Goal: Navigation & Orientation: Find specific page/section

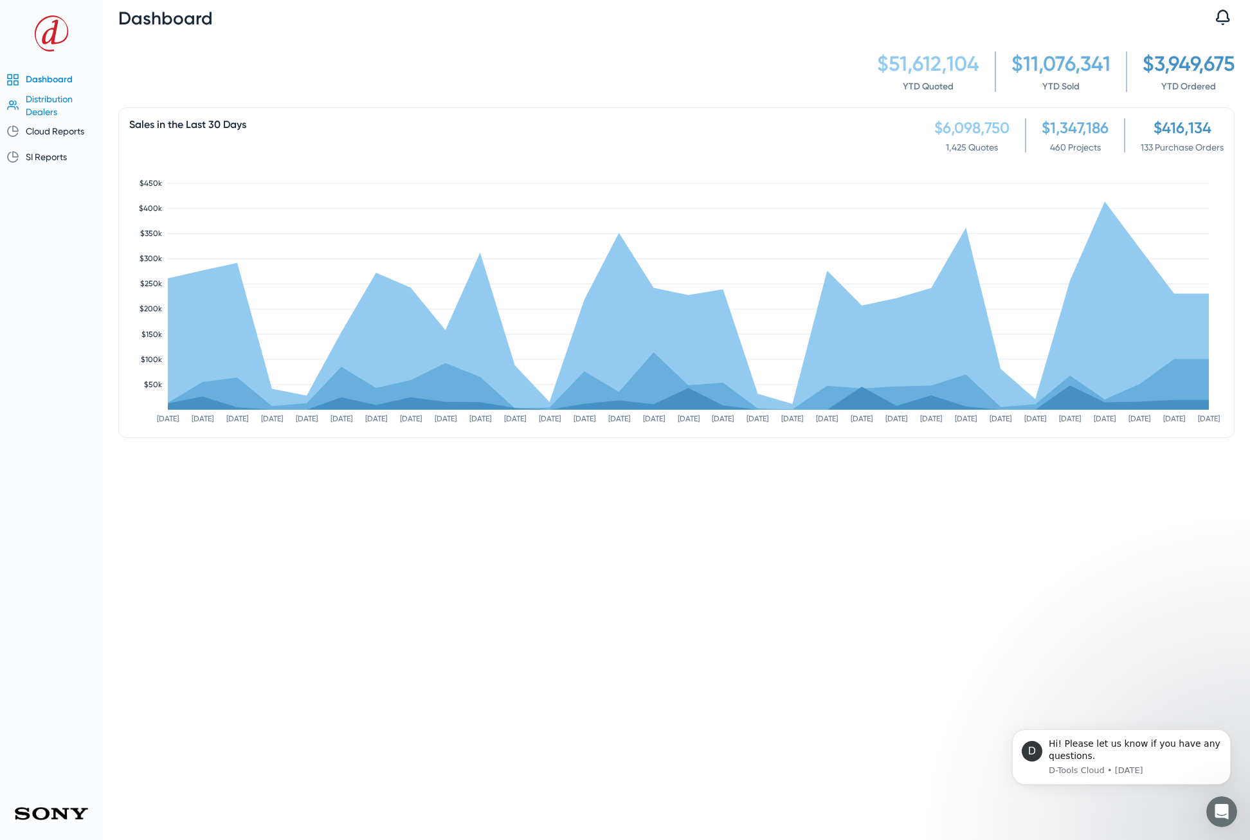
click at [55, 101] on span "Distribution Dealers" at bounding box center [49, 105] width 47 height 23
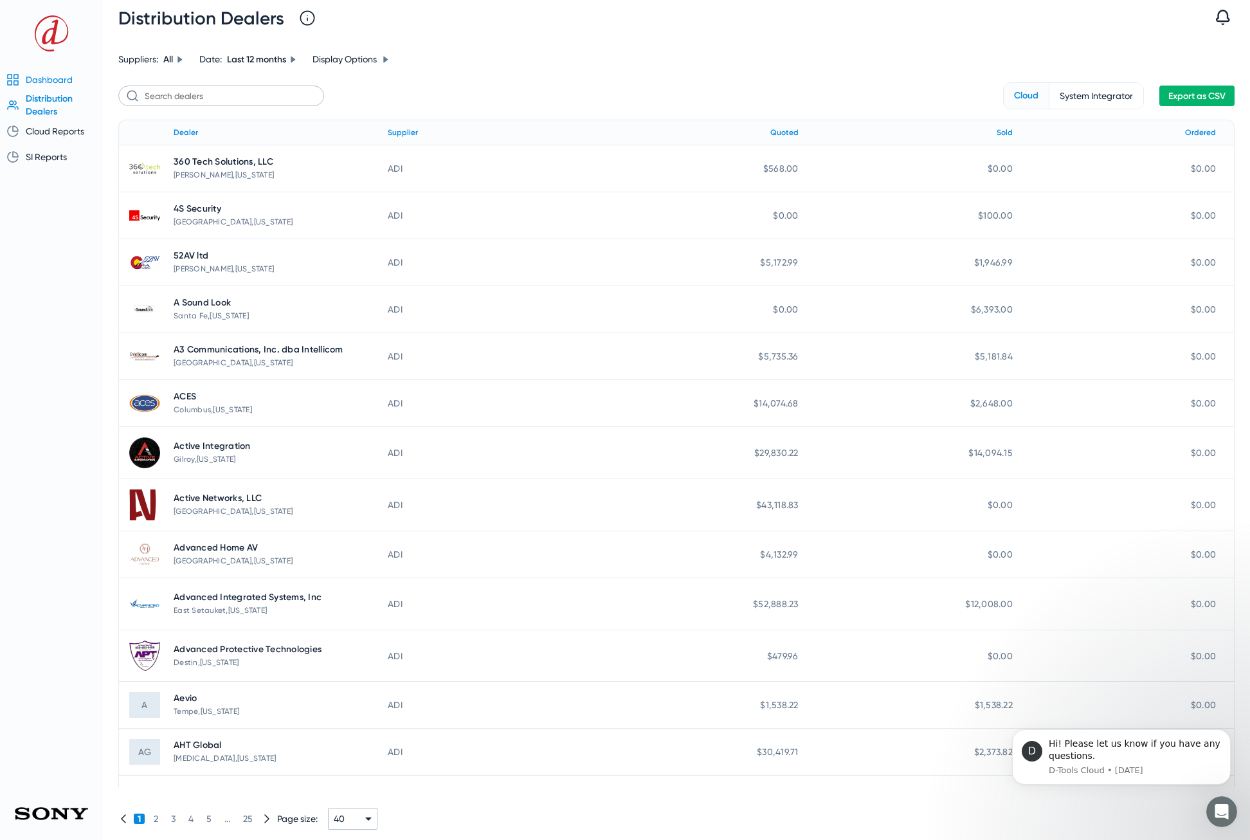
click at [42, 80] on span "Dashboard" at bounding box center [49, 80] width 47 height 10
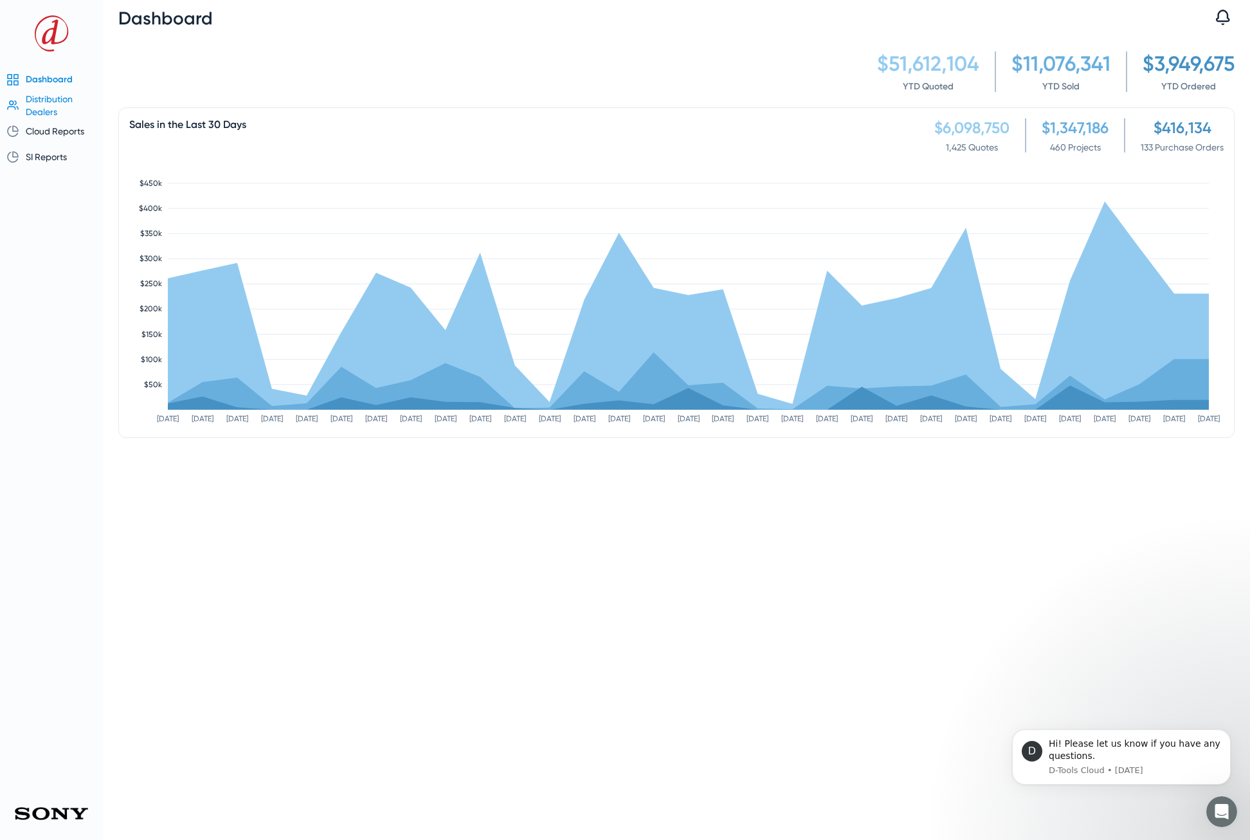
drag, startPoint x: 42, startPoint y: 80, endPoint x: 41, endPoint y: 111, distance: 30.9
click at [41, 111] on span "Distribution Dealers" at bounding box center [49, 105] width 47 height 23
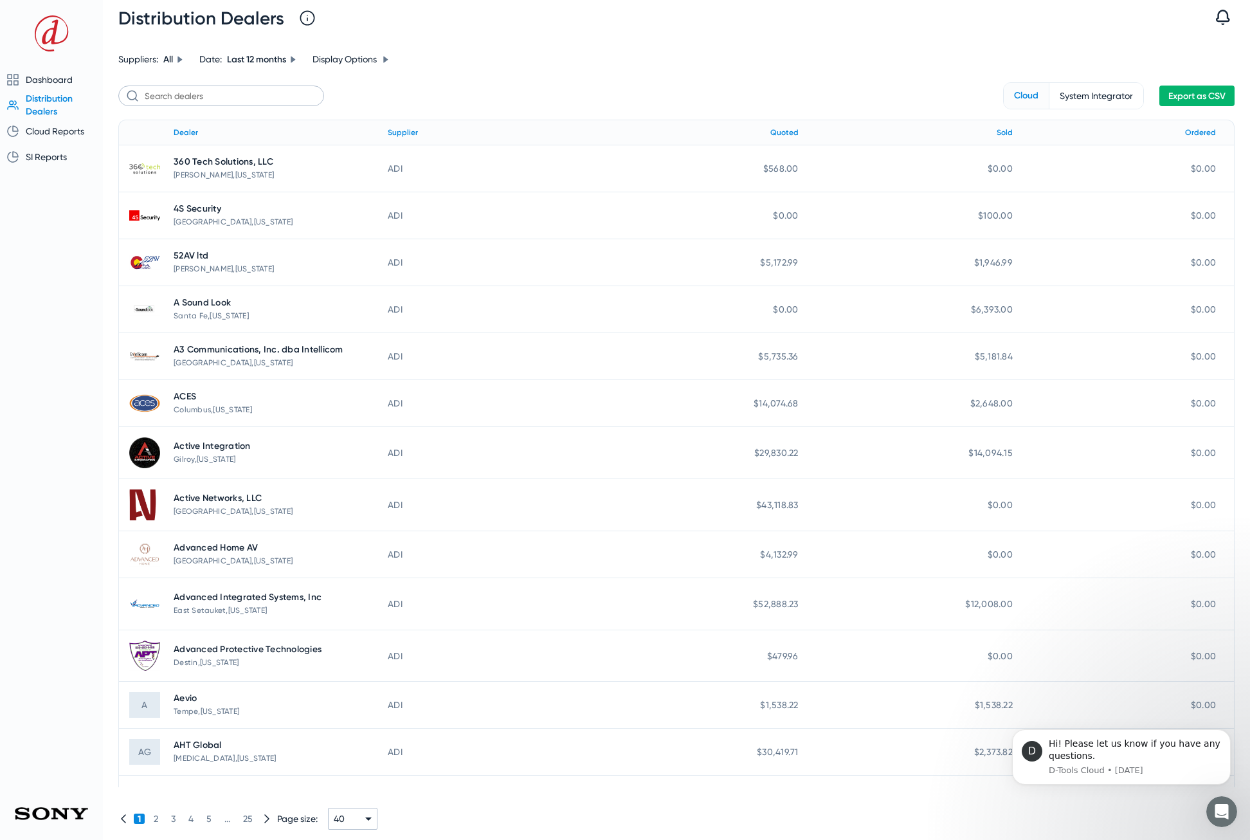
click at [1060, 88] on span "System Integrator" at bounding box center [1096, 96] width 94 height 26
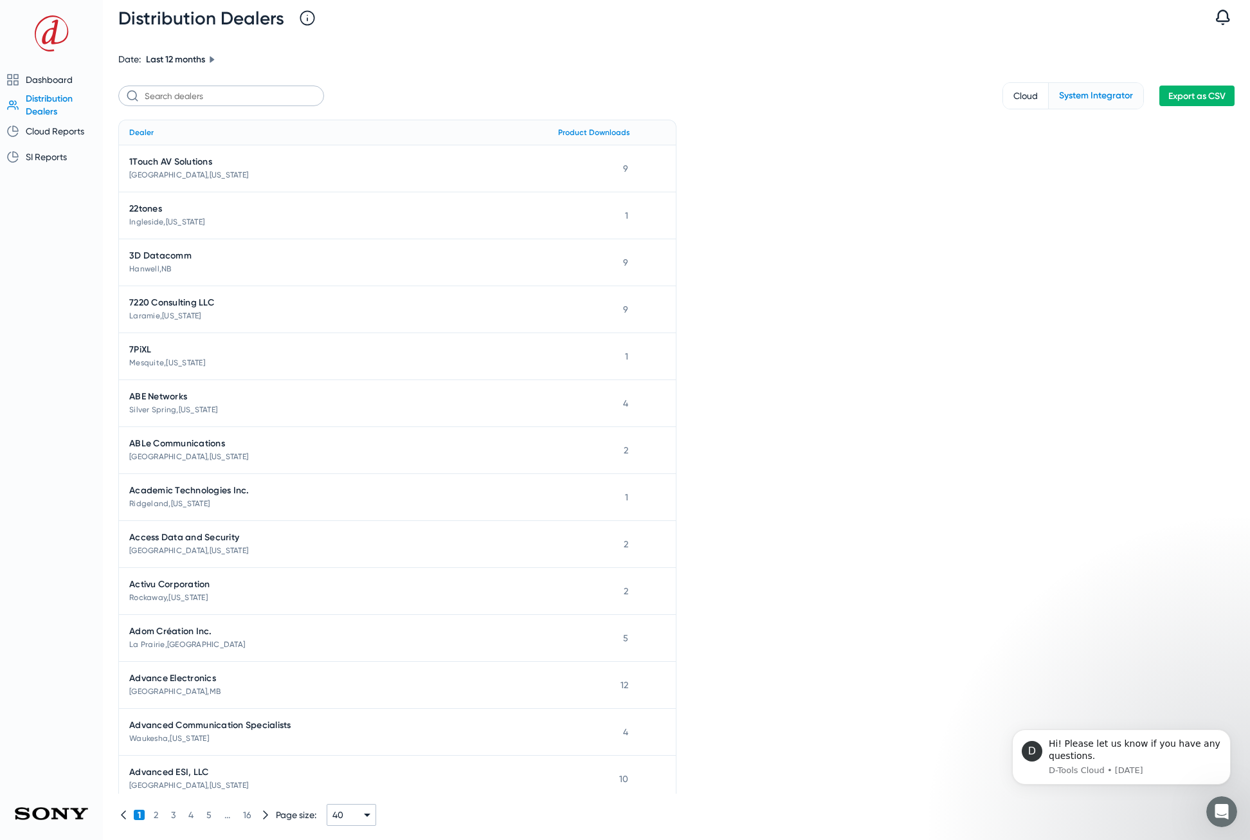
click at [1024, 92] on span "Cloud" at bounding box center [1025, 96] width 45 height 26
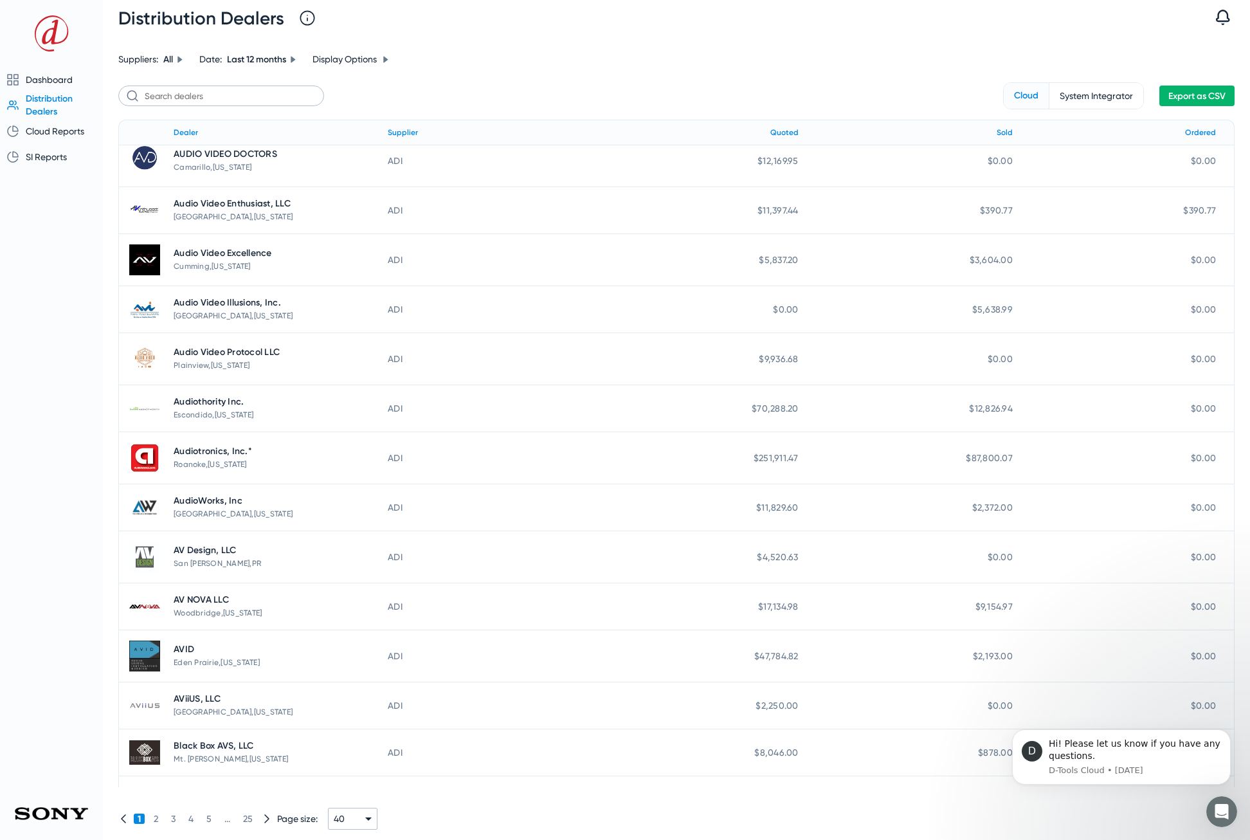
scroll to position [1298, 0]
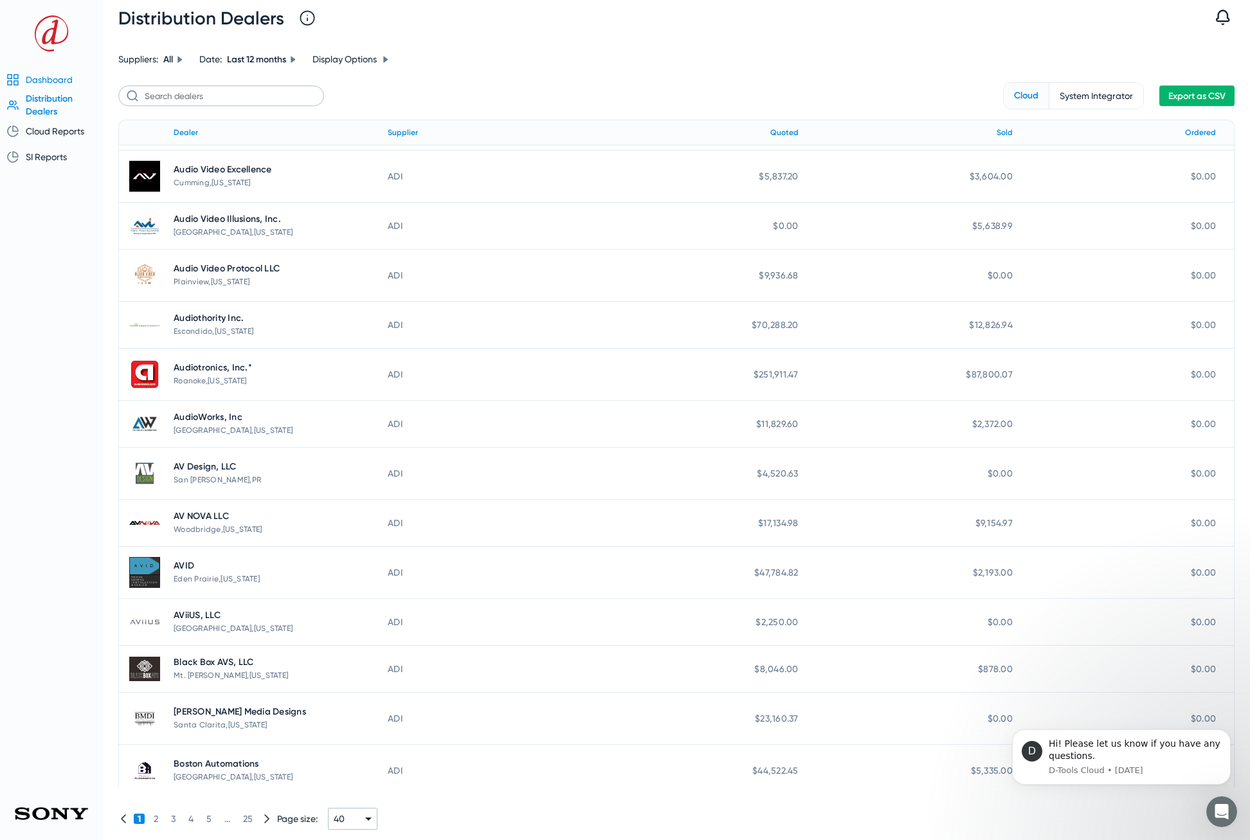
click at [71, 79] on span "Dashboard" at bounding box center [49, 80] width 47 height 10
